Goal: Navigation & Orientation: Find specific page/section

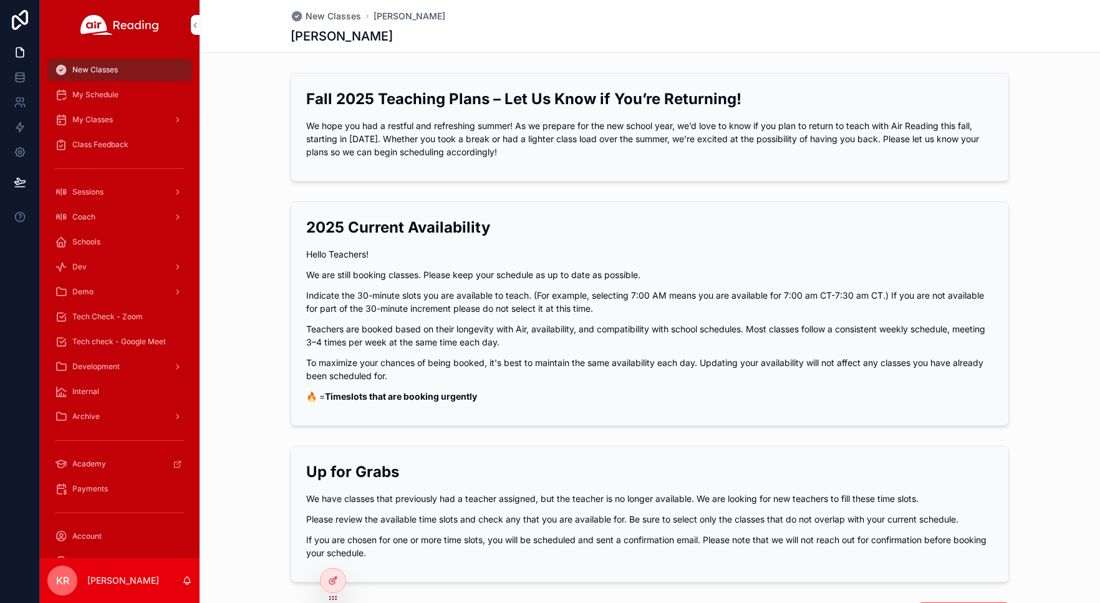
click at [0, 0] on icon at bounding box center [0, 0] width 0 height 0
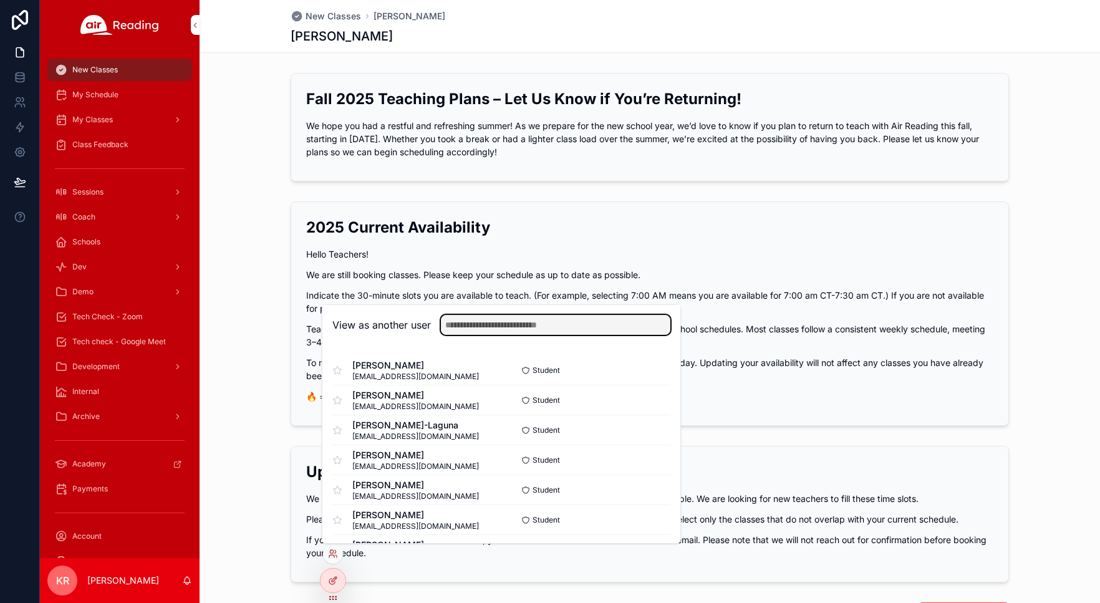
click at [519, 329] on input "text" at bounding box center [555, 325] width 229 height 20
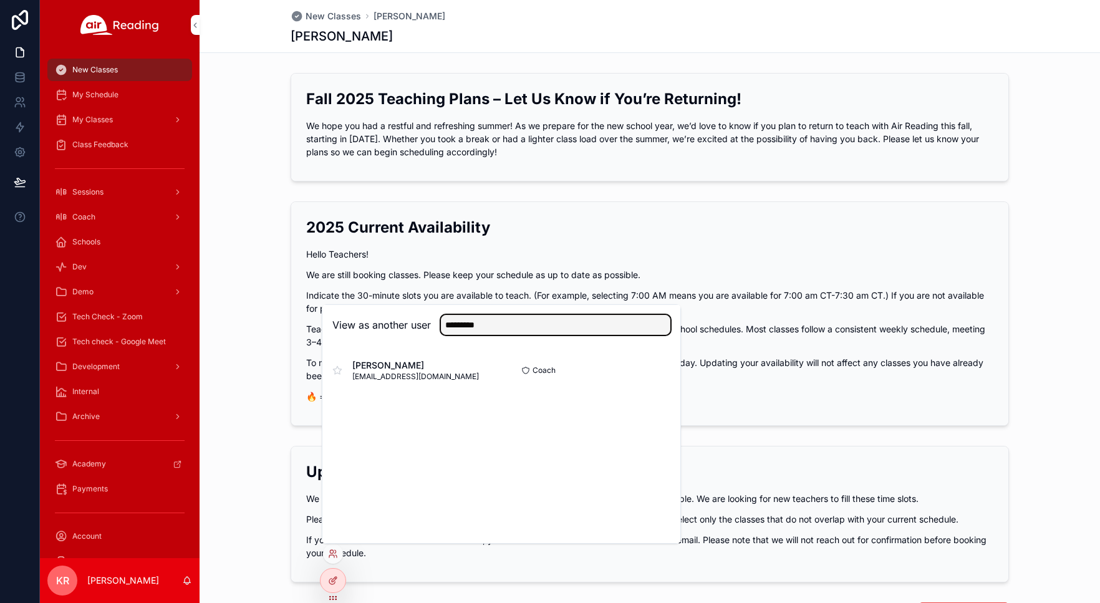
type input "*********"
click at [0, 0] on button "Select" at bounding box center [0, 0] width 0 height 0
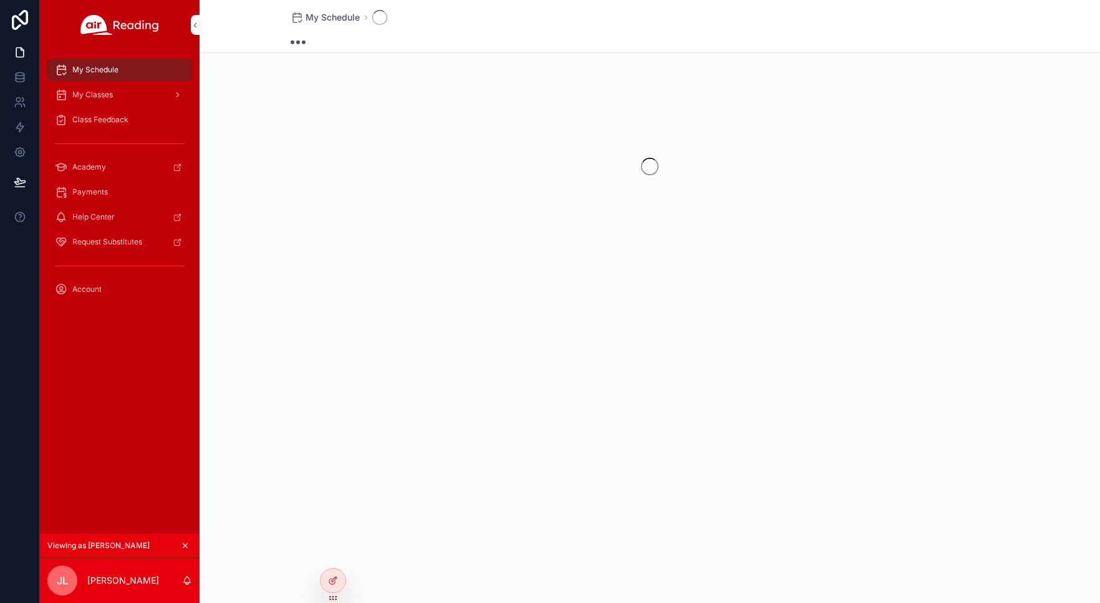
click at [105, 99] on span "My Classes" at bounding box center [92, 95] width 41 height 10
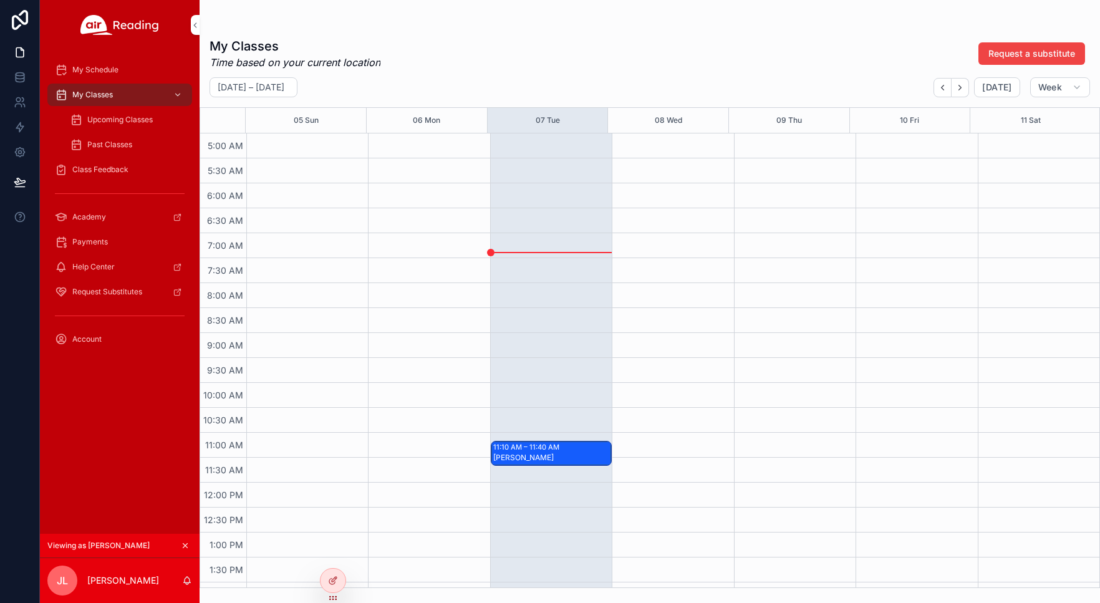
scroll to position [312, 0]
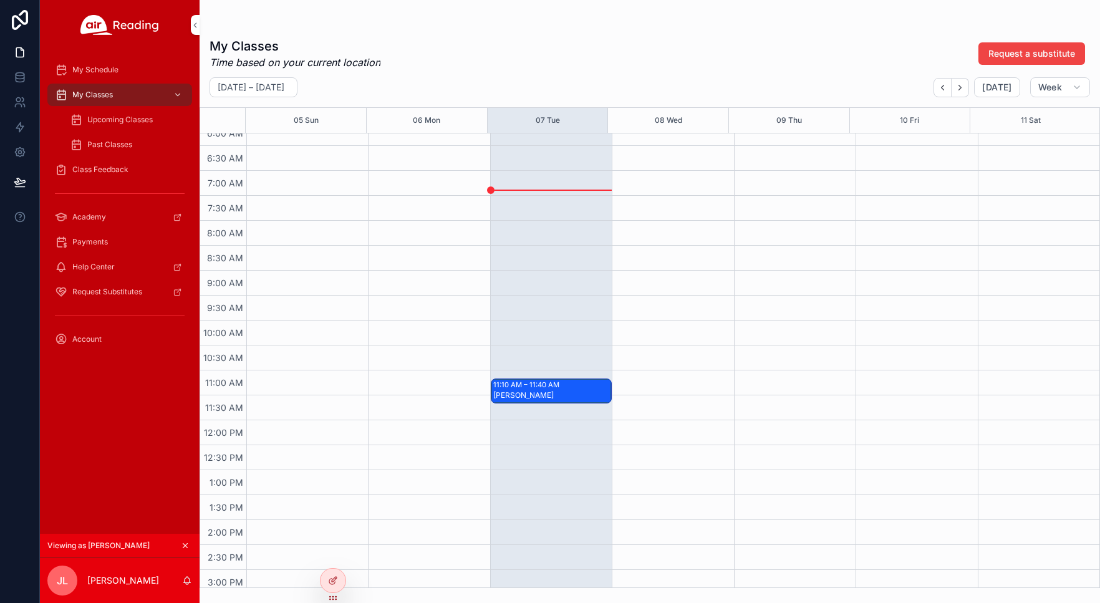
click at [551, 392] on div "11:10 AM – 11:40 AM [PERSON_NAME]" at bounding box center [551, 391] width 120 height 24
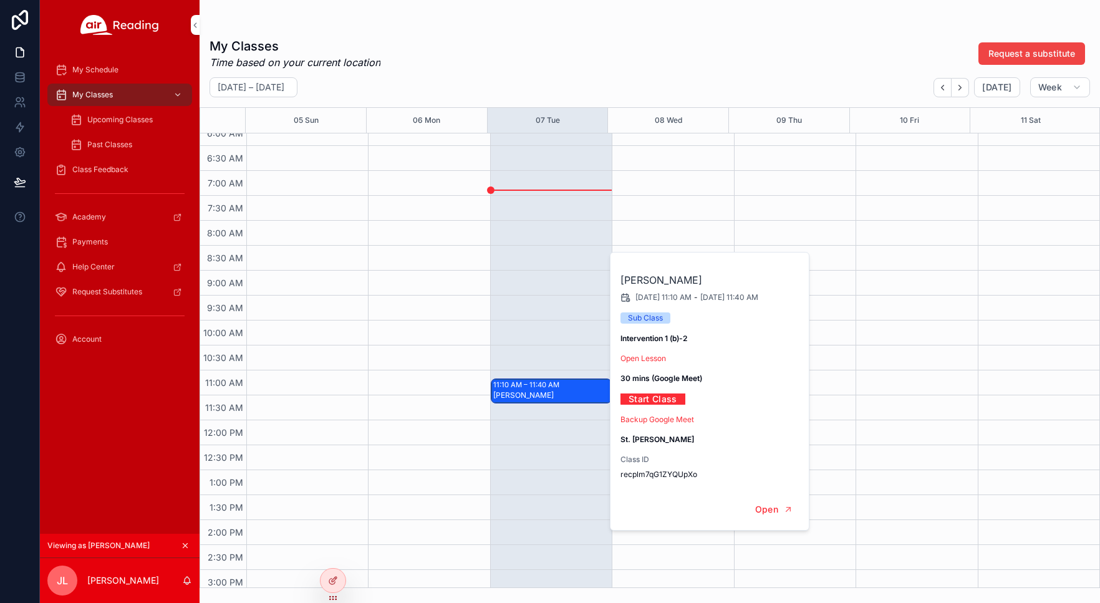
click at [434, 345] on div "scrollable content" at bounding box center [429, 420] width 122 height 1197
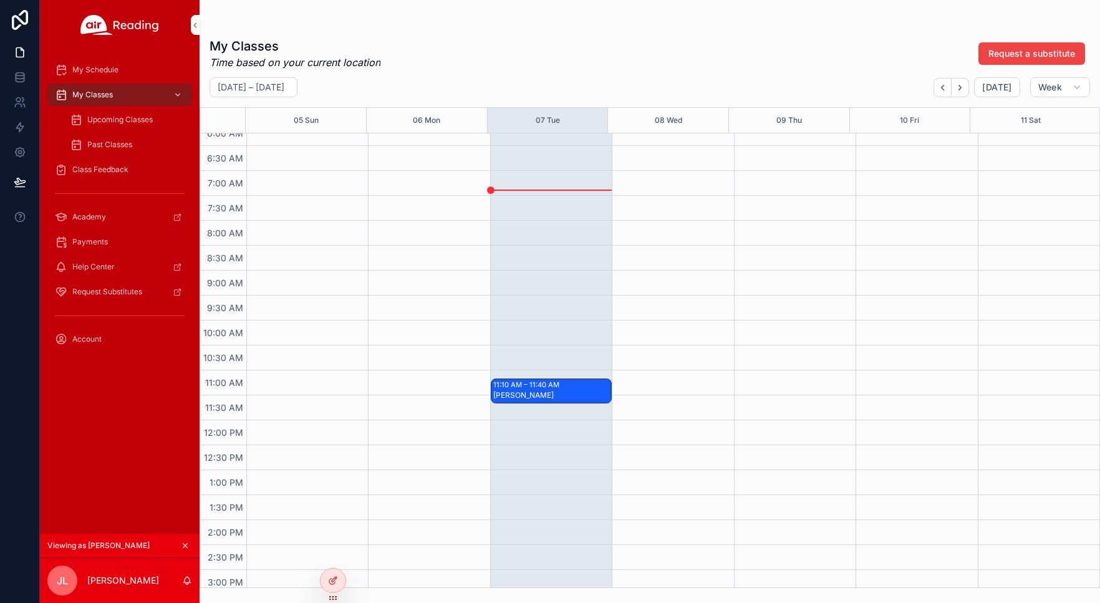
click at [115, 125] on div "Upcoming Classes" at bounding box center [127, 120] width 115 height 20
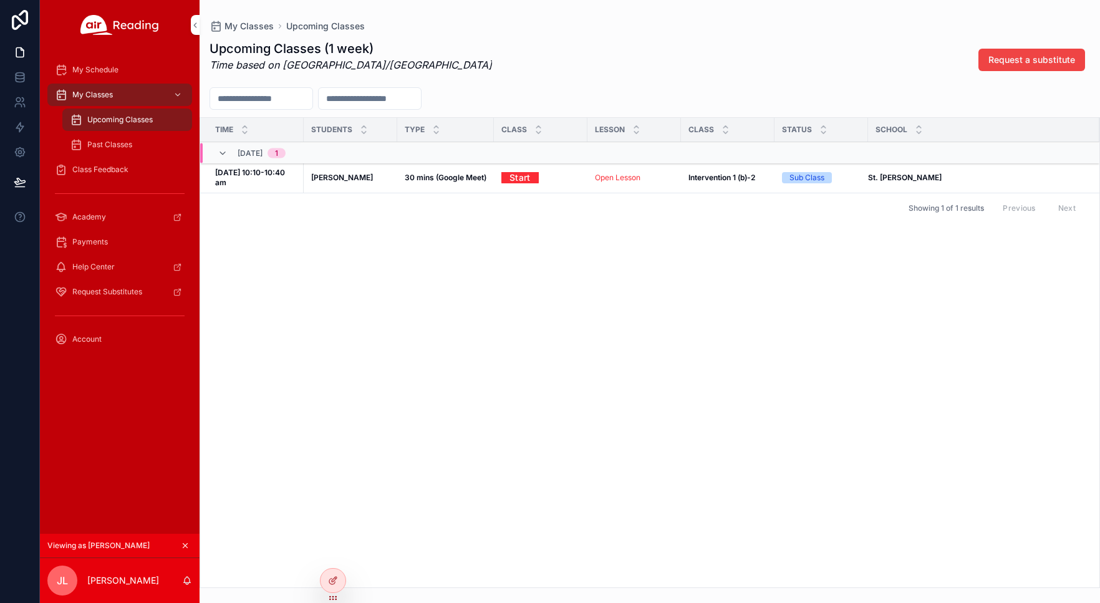
click at [116, 170] on span "Class Feedback" at bounding box center [100, 170] width 56 height 10
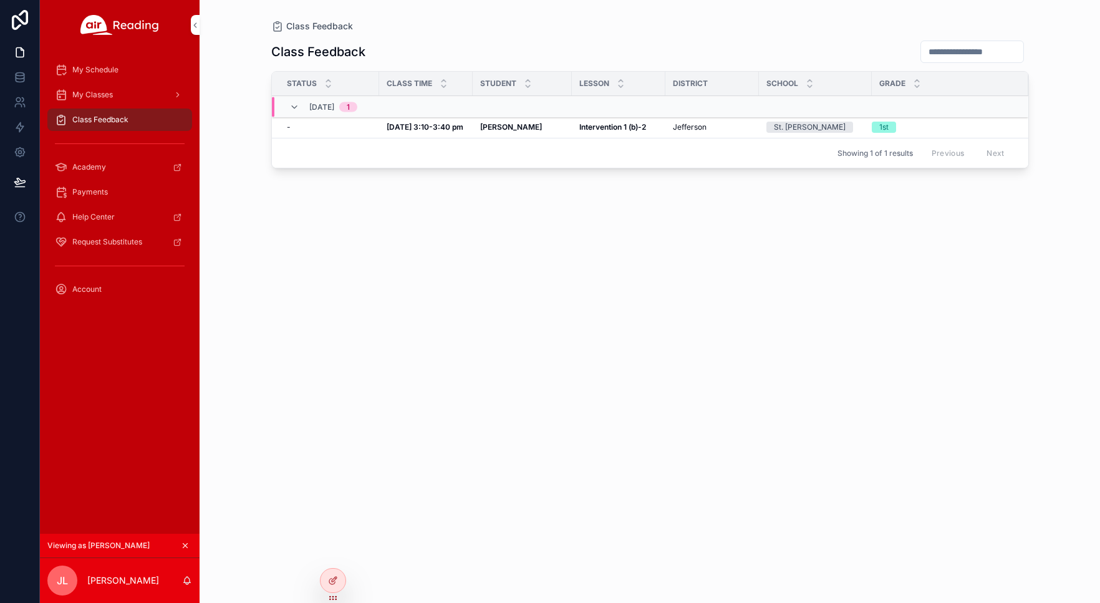
click at [185, 545] on icon "scrollable content" at bounding box center [185, 546] width 4 height 4
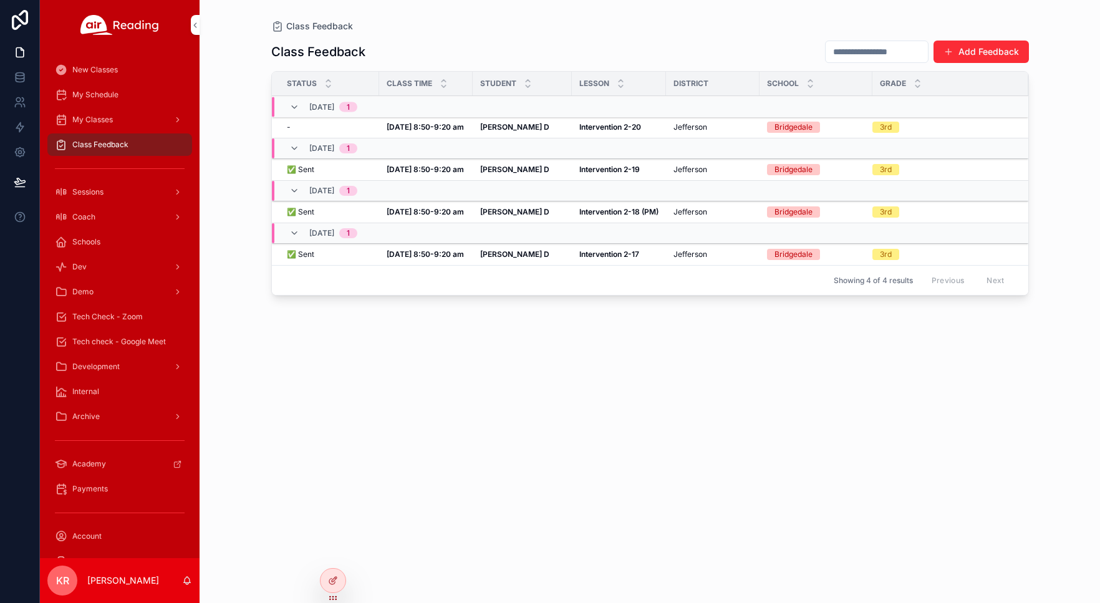
click at [109, 99] on span "My Schedule" at bounding box center [95, 95] width 46 height 10
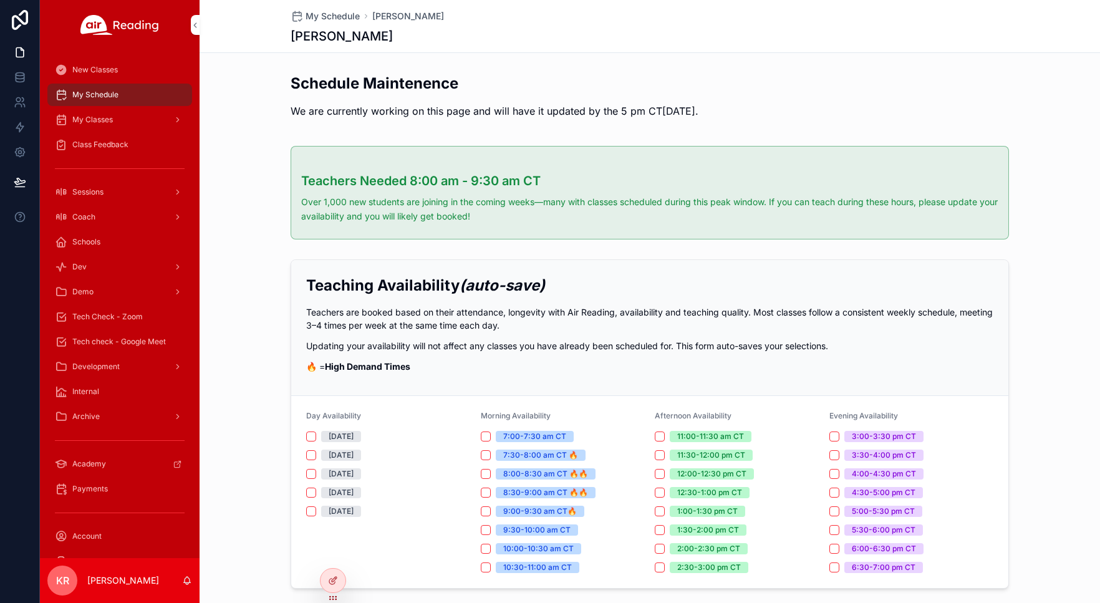
click at [107, 119] on span "My Classes" at bounding box center [92, 120] width 41 height 10
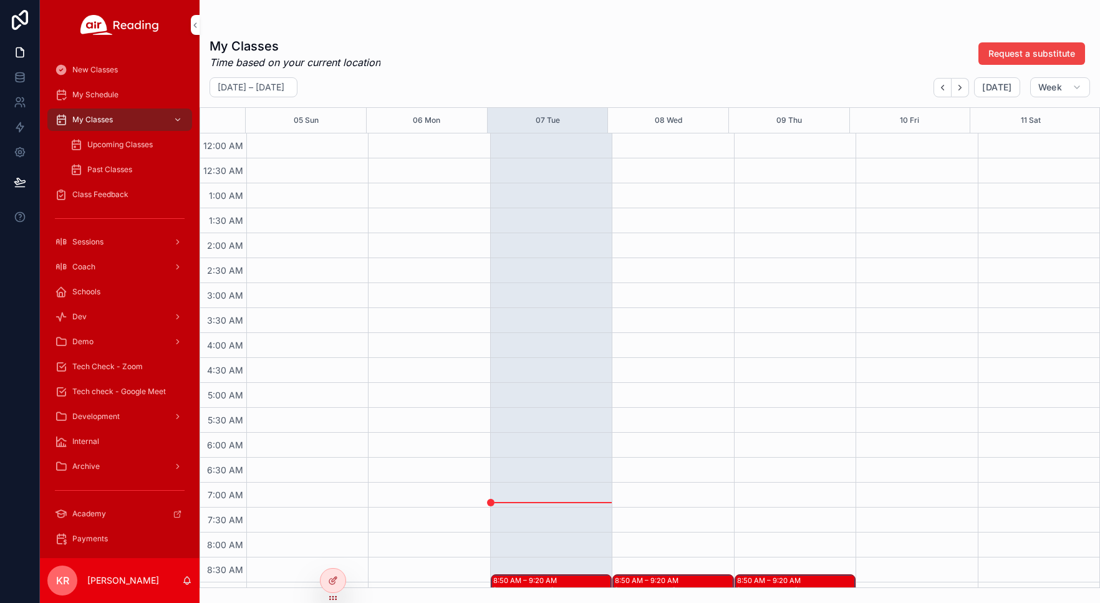
click at [110, 143] on span "Upcoming Classes" at bounding box center [119, 145] width 65 height 10
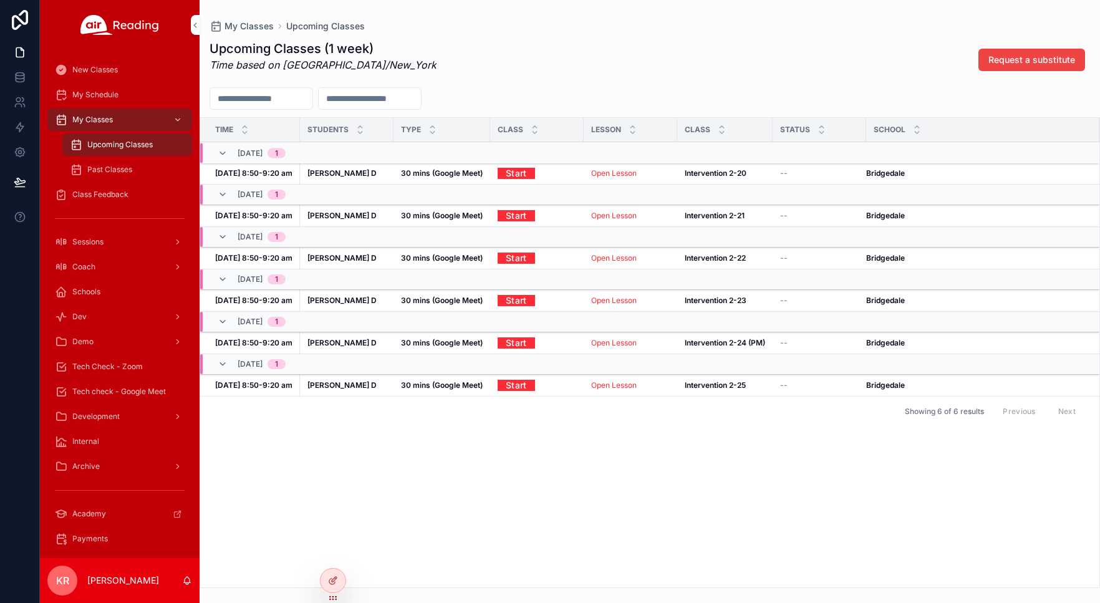
click at [105, 187] on div "Class Feedback" at bounding box center [120, 195] width 130 height 20
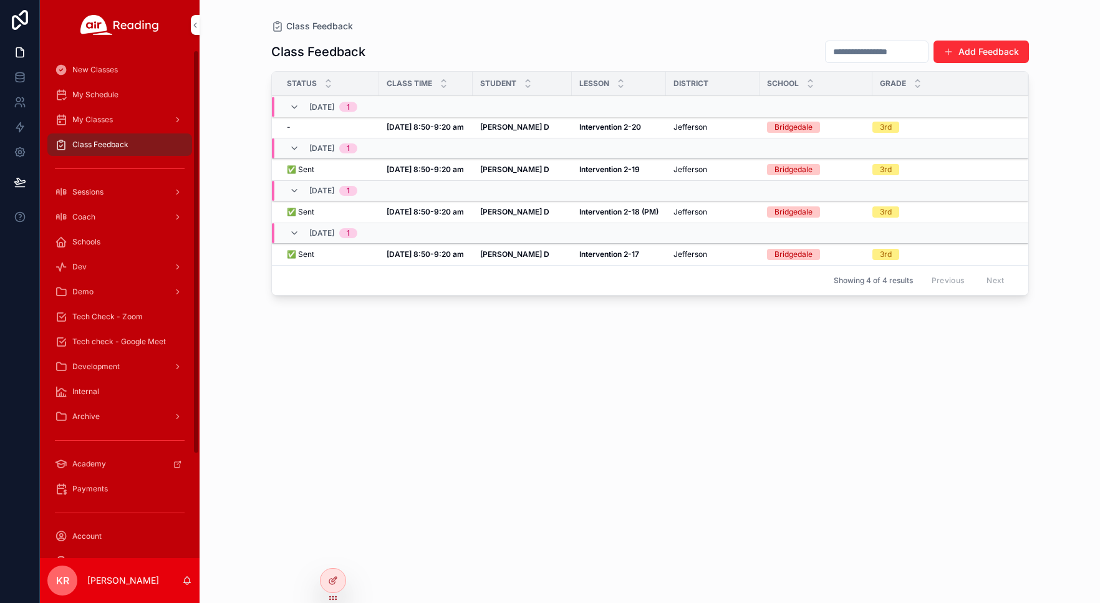
click at [129, 327] on link "Tech Check - Zoom" at bounding box center [119, 317] width 145 height 22
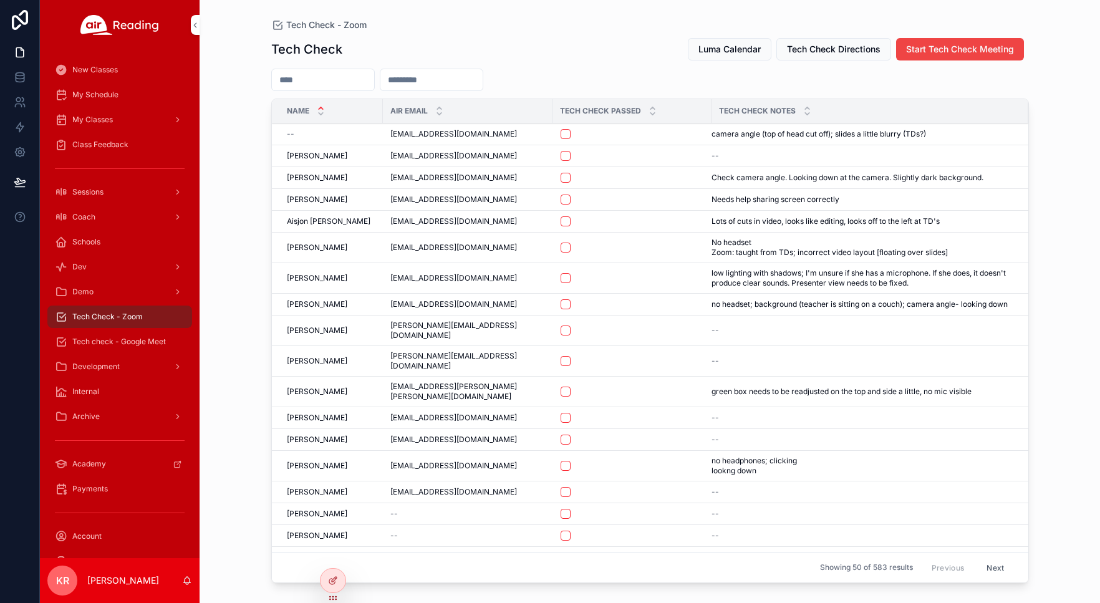
click at [110, 101] on div "My Schedule" at bounding box center [120, 95] width 130 height 20
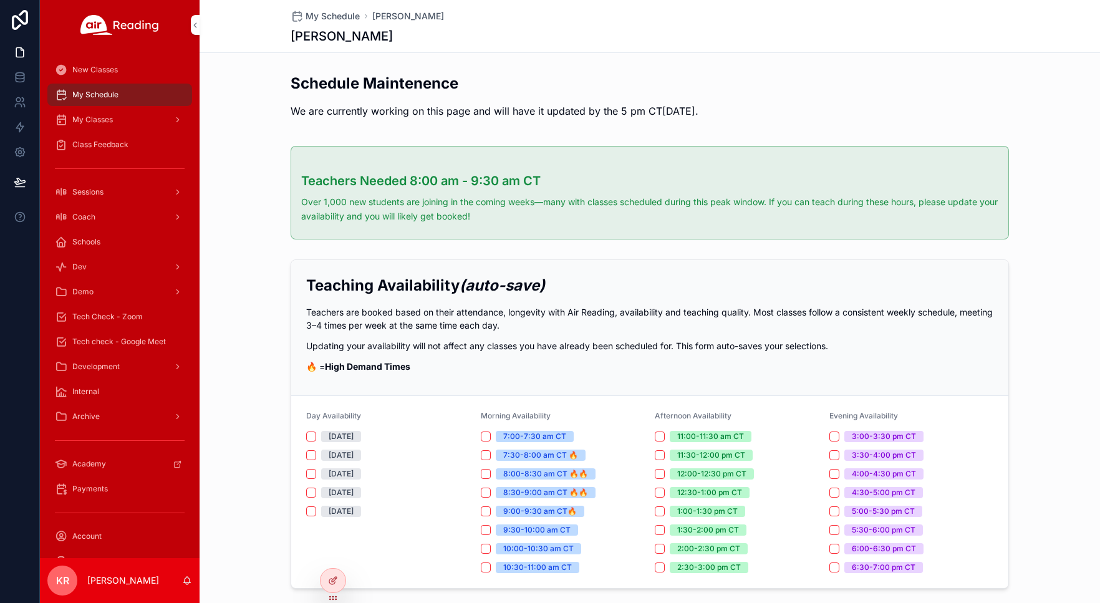
click at [102, 319] on span "Tech Check - Zoom" at bounding box center [107, 317] width 70 height 10
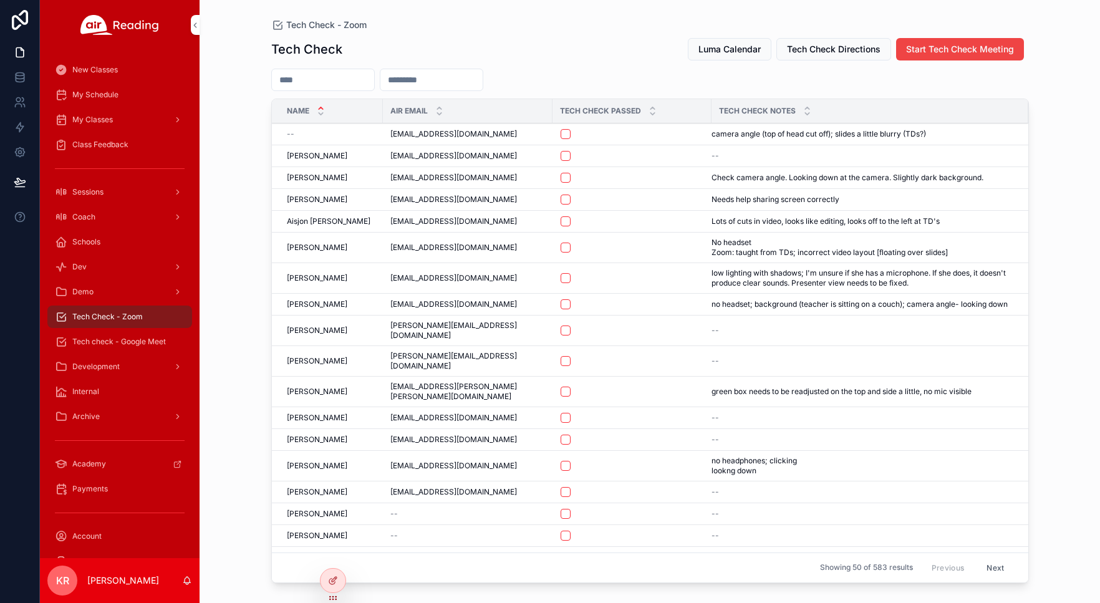
click at [714, 48] on span "Luma Calendar" at bounding box center [729, 49] width 62 height 12
click at [99, 213] on div "Coach" at bounding box center [120, 217] width 130 height 20
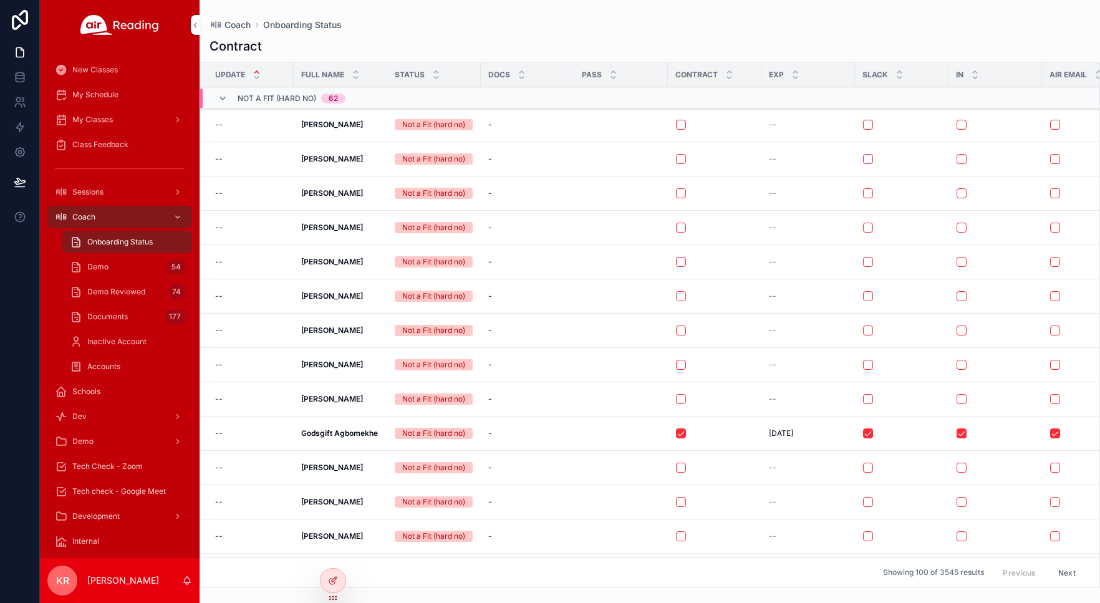
click at [119, 272] on div "Demo 54" at bounding box center [127, 267] width 115 height 20
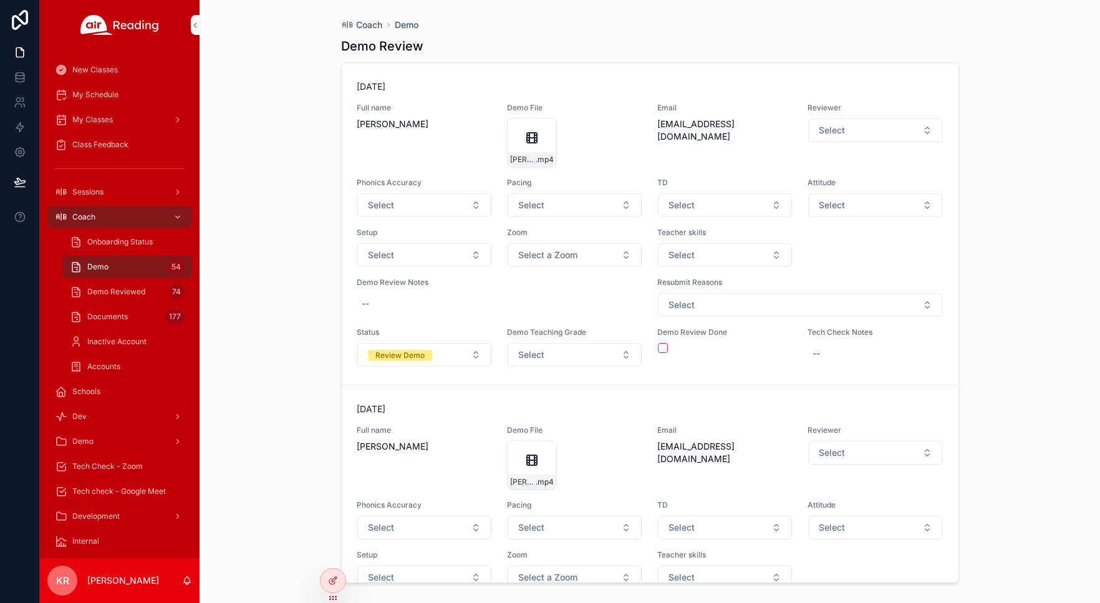
click at [115, 98] on span "My Schedule" at bounding box center [95, 95] width 46 height 10
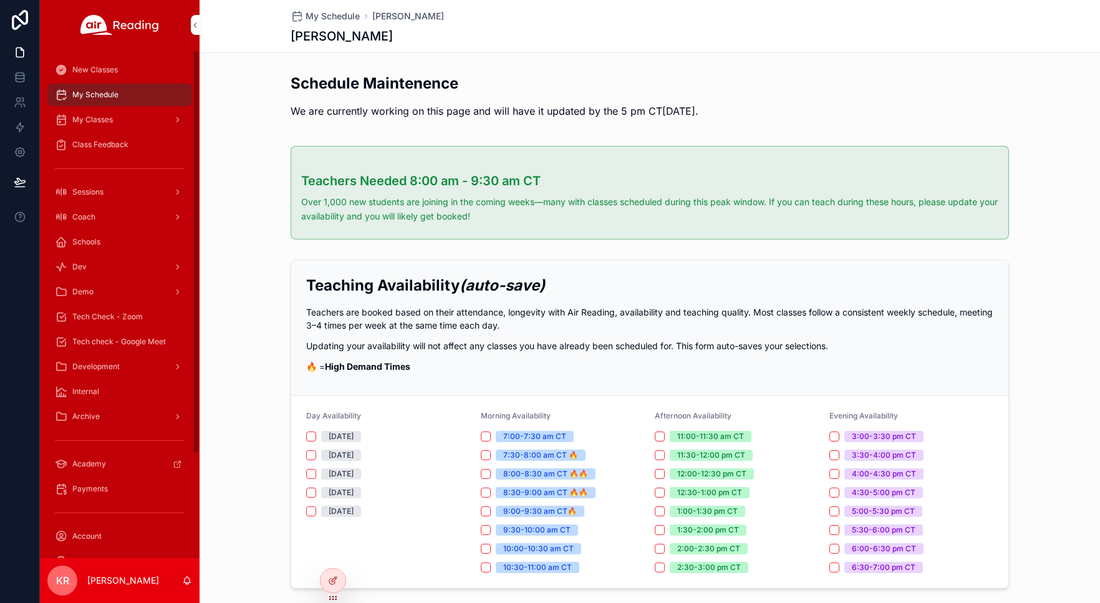
click at [133, 118] on div "My Classes" at bounding box center [120, 120] width 130 height 20
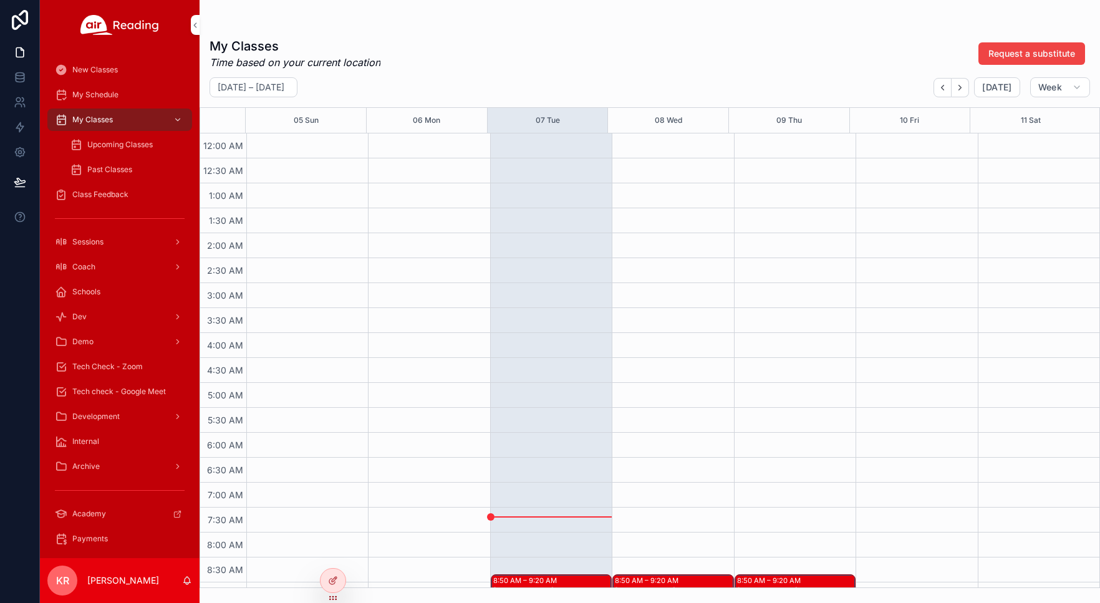
click at [135, 147] on span "Upcoming Classes" at bounding box center [119, 145] width 65 height 10
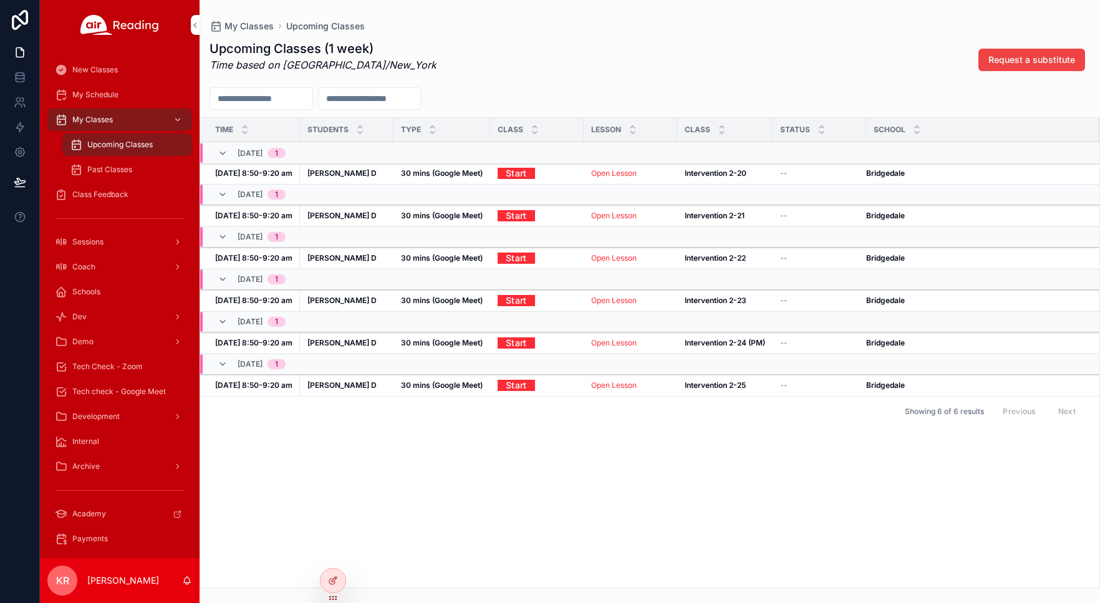
click at [620, 176] on link "Open Lesson" at bounding box center [614, 172] width 46 height 9
